Goal: Complete application form

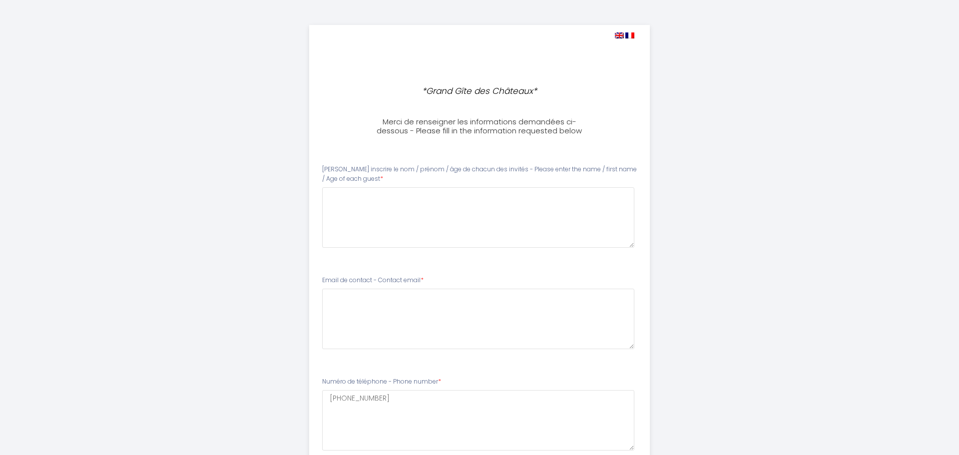
select select
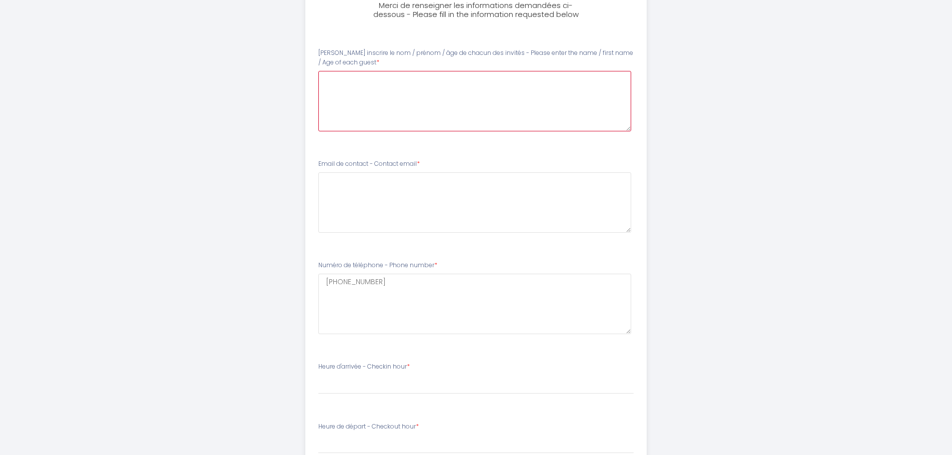
click at [447, 94] on guest0 at bounding box center [474, 101] width 313 height 60
type guest0 "L"
click at [397, 98] on guest0 "[PERSON_NAME] - 30 [PERSON_NAME], 31" at bounding box center [474, 101] width 313 height 60
click at [413, 89] on guest0 "[PERSON_NAME] - 30 ans [PERSON_NAME], 30 ans" at bounding box center [474, 101] width 313 height 60
drag, startPoint x: 327, startPoint y: 93, endPoint x: 346, endPoint y: 99, distance: 19.4
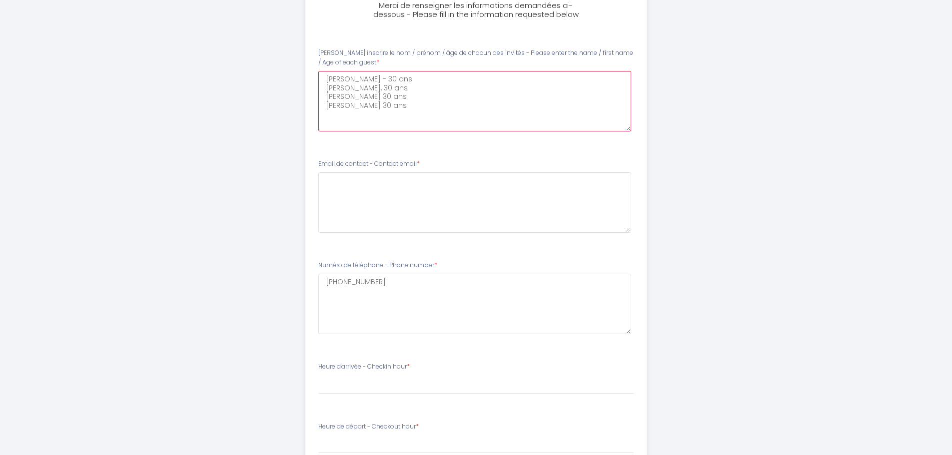
click at [346, 99] on guest0 "[PERSON_NAME] - 30 ans [PERSON_NAME], 30 ans [PERSON_NAME] 30 ans [PERSON_NAME]…" at bounding box center [474, 101] width 313 height 60
click at [349, 96] on guest0 "[PERSON_NAME] - 30 ans [PERSON_NAME], 30 ans HenryMaud 30 ans [PERSON_NAME] 30 …" at bounding box center [474, 101] width 313 height 60
click at [349, 97] on guest0 "[PERSON_NAME] - 30 ans [PERSON_NAME], 30 ans HenryMaud 30 ans [PERSON_NAME] 30 …" at bounding box center [474, 101] width 313 height 60
click at [328, 99] on guest0 "[PERSON_NAME] - 30 ans [PERSON_NAME], 30 ans [PERSON_NAME] 30 ans [PERSON_NAME]…" at bounding box center [474, 101] width 313 height 60
click at [323, 102] on guest0 "[PERSON_NAME] - 30 ans [PERSON_NAME], 30 ans [PERSON_NAME] 30 ans [PERSON_NAME]…" at bounding box center [474, 101] width 313 height 60
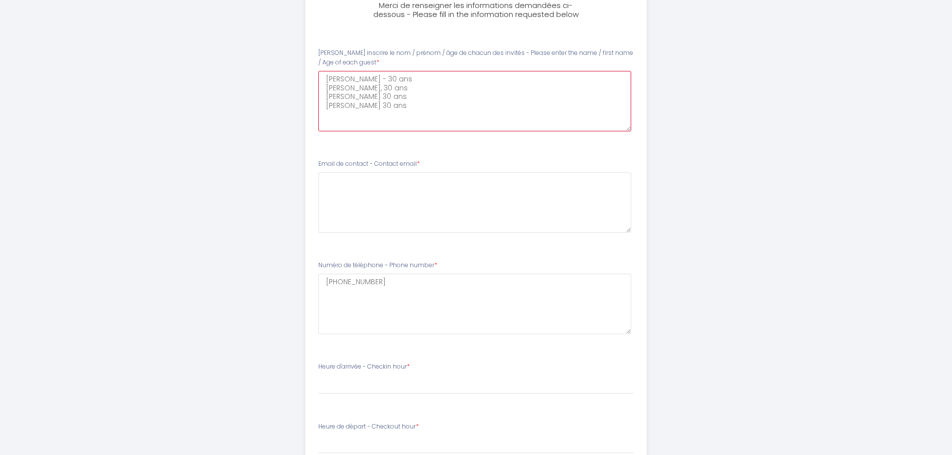
click at [401, 108] on guest0 "[PERSON_NAME] - 30 ans [PERSON_NAME], 30 ans [PERSON_NAME] 30 ans [PERSON_NAME]…" at bounding box center [474, 101] width 313 height 60
click at [421, 127] on guest0 "[PERSON_NAME] - 30 ans [PERSON_NAME], 30 ans [PERSON_NAME] 30 ans [PERSON_NAME]…" at bounding box center [474, 101] width 313 height 60
click at [329, 94] on guest0 "[PERSON_NAME] - 30 ans [PERSON_NAME], 30 ans [PERSON_NAME] 30 ans [PERSON_NAME]…" at bounding box center [474, 101] width 313 height 60
click at [327, 95] on guest0 "[PERSON_NAME] - 30 ans [PERSON_NAME], 30 ans [PERSON_NAME] 30 ans [PERSON_NAME]…" at bounding box center [474, 101] width 313 height 60
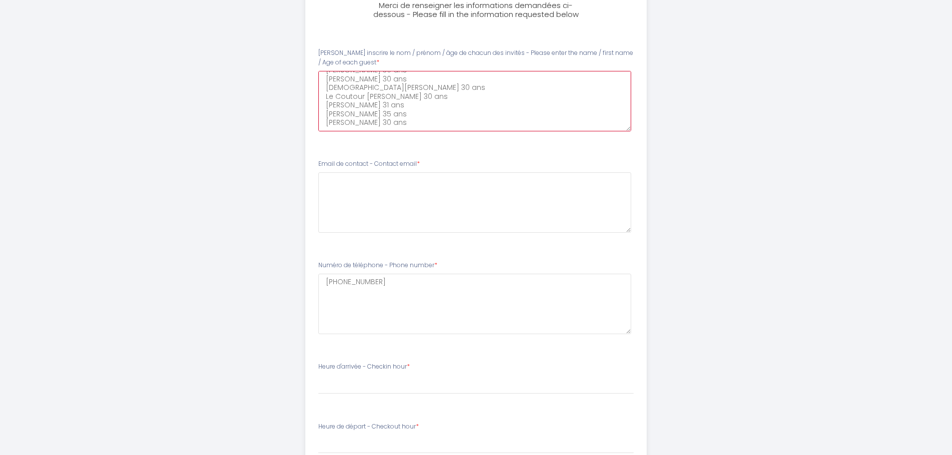
click at [389, 124] on guest0 "[PERSON_NAME] - 30 ans [PERSON_NAME], 30 ans [PERSON_NAME] 30 ans [PERSON_NAME]…" at bounding box center [474, 101] width 313 height 60
type guest0 "[PERSON_NAME] - 30 ans [PERSON_NAME], 30 ans [PERSON_NAME] 30 ans [PERSON_NAME]…"
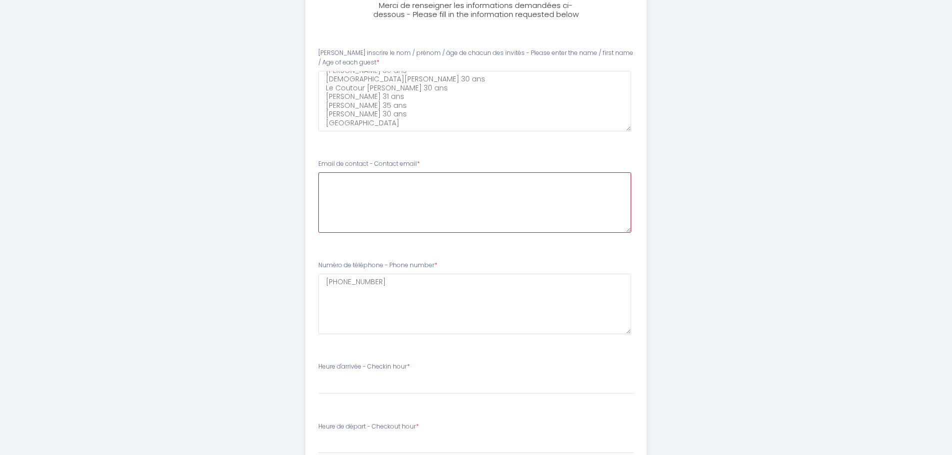
click at [381, 202] on email1 at bounding box center [474, 202] width 313 height 60
type email1 "[EMAIL_ADDRESS][PERSON_NAME][DOMAIN_NAME]"
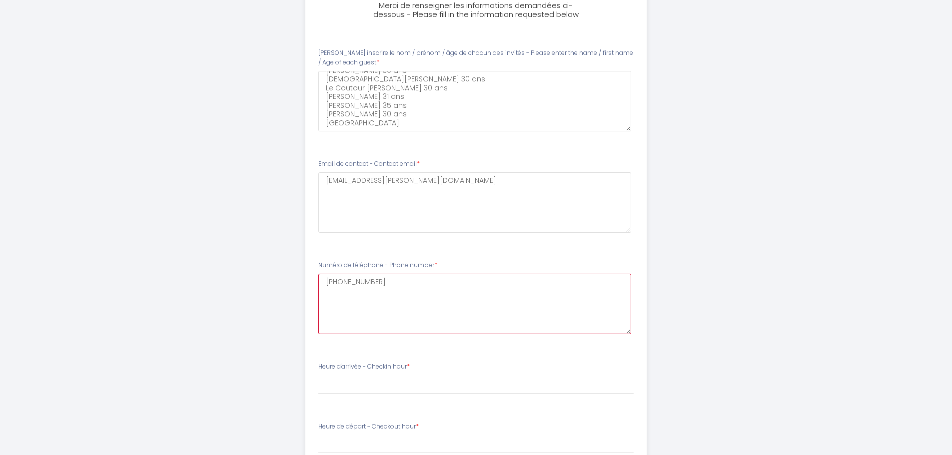
click at [373, 280] on number2 "[PHONE_NUMBER]" at bounding box center [474, 304] width 313 height 60
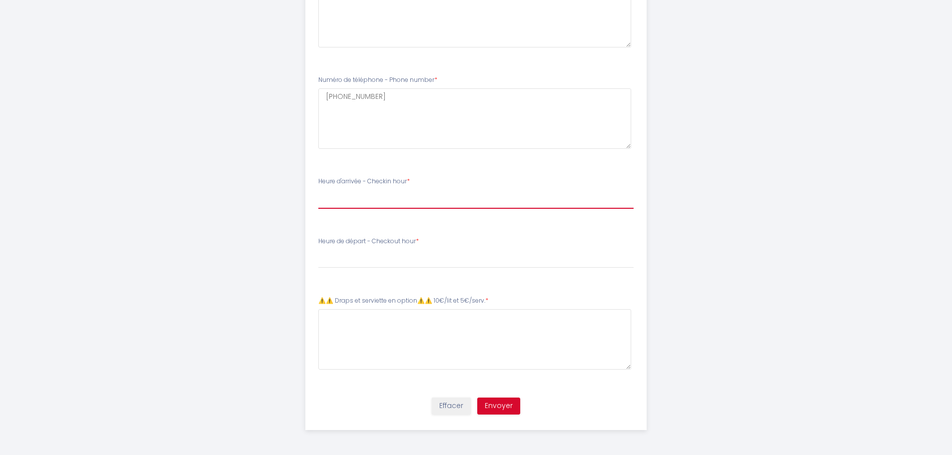
click at [368, 200] on select "17:00 17:30 18:00 18:30 19:00 19:30 20:00 20:30 21:00 21:30 22:00 22:30 23:00 2…" at bounding box center [475, 199] width 315 height 19
select select "20:00"
click at [318, 190] on select "17:00 17:30 18:00 18:30 19:00 19:30 20:00 20:30 21:00 21:30 22:00 22:30 23:00 2…" at bounding box center [475, 199] width 315 height 19
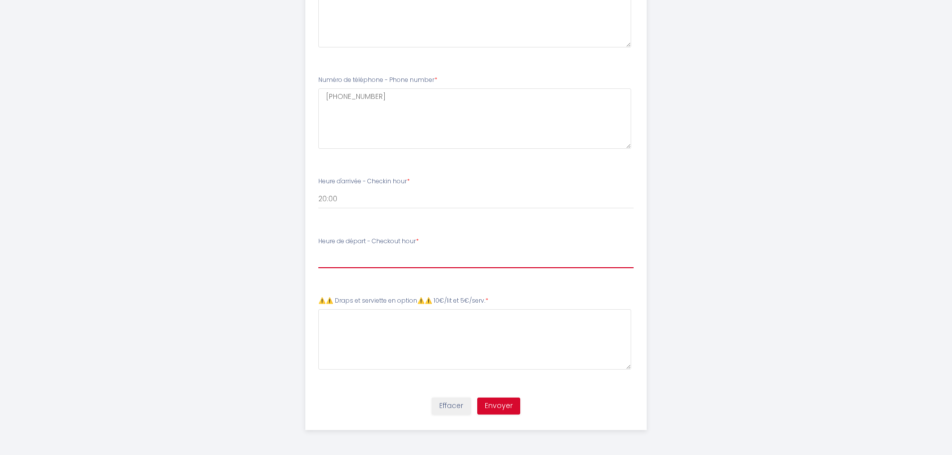
click at [368, 258] on select "00:00 00:30 01:00 01:30 02:00 02:30 03:00 03:30 04:00 04:30 05:00 05:30 06:00 0…" at bounding box center [475, 258] width 315 height 19
select select "10:00"
click at [318, 249] on select "00:00 00:30 01:00 01:30 02:00 02:30 03:00 03:30 04:00 04:30 05:00 05:30 06:00 0…" at bounding box center [475, 258] width 315 height 19
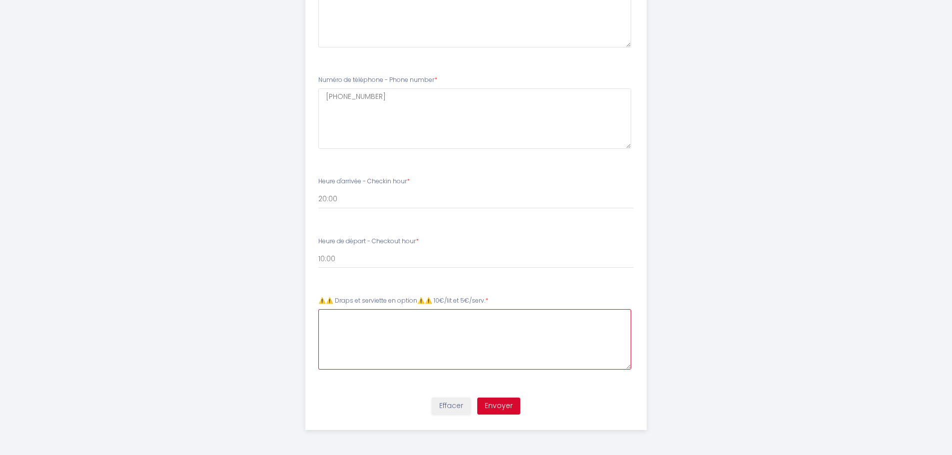
click at [368, 312] on 5€\/serv\ at bounding box center [474, 339] width 313 height 60
click at [576, 323] on 5€\/serv\ "Nous souhaiterions 10 serviettes (50 euros) et des draps pour chaque lit" at bounding box center [474, 339] width 313 height 60
click at [581, 318] on 5€\/serv\ "Nous souhaiterions 10 serviettes (50 euros) et des draps pour chaque lit (70 eu…" at bounding box center [474, 339] width 313 height 60
click at [580, 354] on 5€\/serv\ "Nous souhaiterions 10 serviettes (50 euros) et des draps pour chaque lit (60 eu…" at bounding box center [474, 339] width 313 height 60
click at [618, 324] on 5€\/serv\ "Nous souhaiterions 10 serviettes (50 euros) et des draps pour chaque lit (60 eu…" at bounding box center [474, 339] width 313 height 60
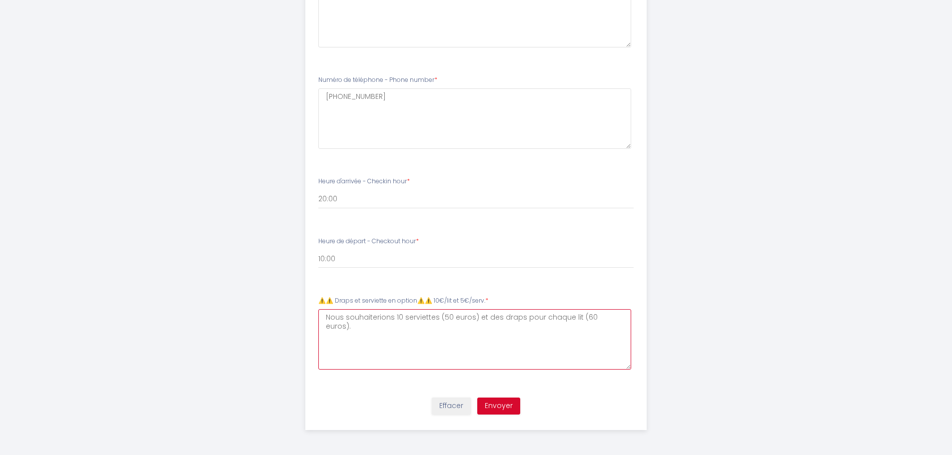
click at [393, 314] on 5€\/serv\ "Nous souhaiterions 10 serviettes (50 euros) et des draps pour chaque lit (60 eu…" at bounding box center [474, 339] width 313 height 60
type 5€\/serv\ "Nous souhaiterions s'il vous plait 10 serviettes (50 euros) et des draps pour c…"
click at [529, 234] on li "Heure de départ - Checkout hour * 00:00 00:30 01:00 01:30 02:00 02:30 03:00 03:…" at bounding box center [476, 258] width 340 height 54
